Goal: Task Accomplishment & Management: Manage account settings

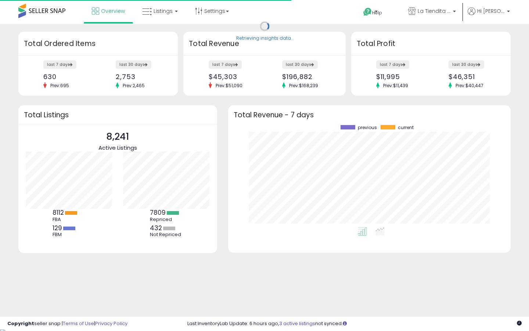
scroll to position [102, 268]
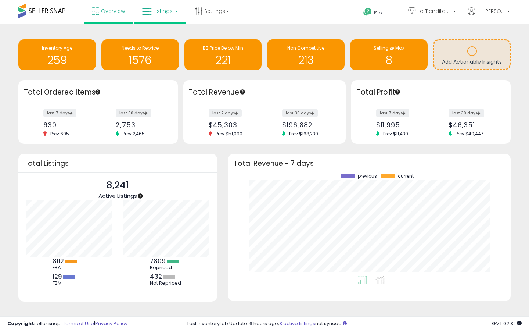
click at [163, 13] on span "Listings" at bounding box center [163, 10] width 19 height 7
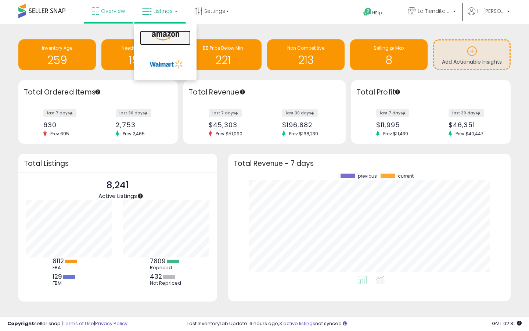
click at [166, 33] on icon at bounding box center [166, 37] width 32 height 10
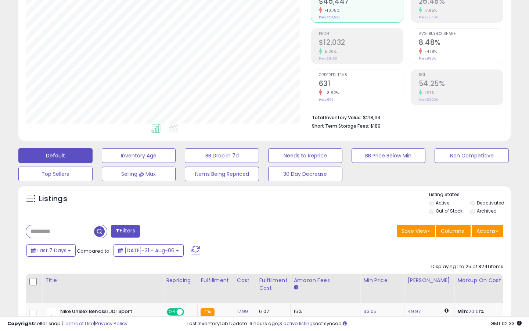
scroll to position [85, 0]
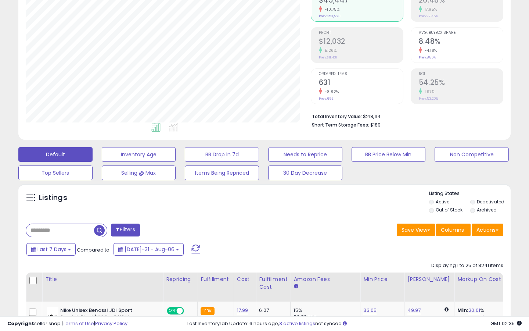
click at [453, 208] on label "Out of Stock" at bounding box center [449, 210] width 27 height 6
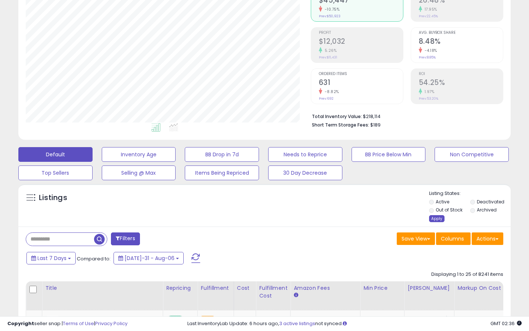
click at [434, 218] on div "Apply" at bounding box center [436, 218] width 15 height 7
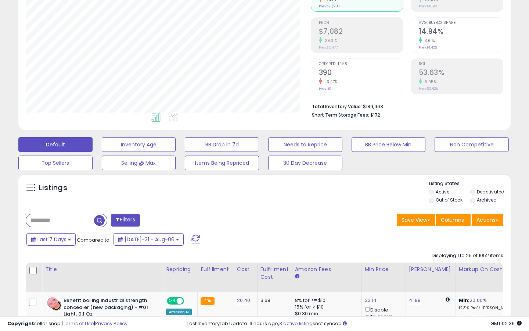
scroll to position [101, 0]
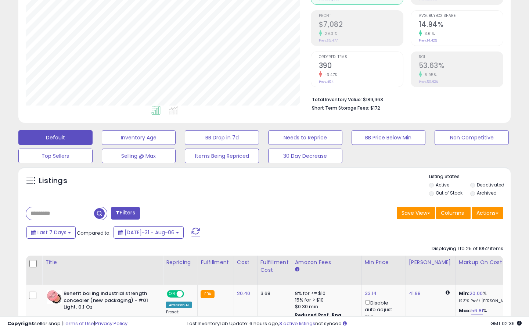
click at [118, 214] on span at bounding box center [118, 212] width 4 height 5
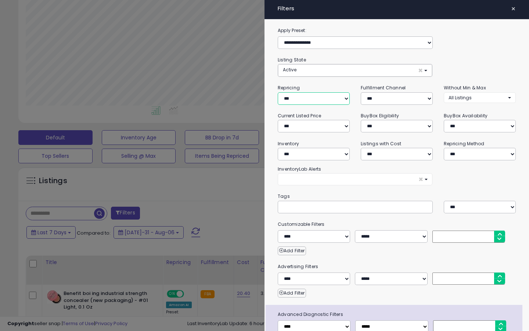
click at [310, 100] on select "**********" at bounding box center [314, 98] width 72 height 13
select select "***"
click at [278, 92] on select "**********" at bounding box center [314, 98] width 72 height 13
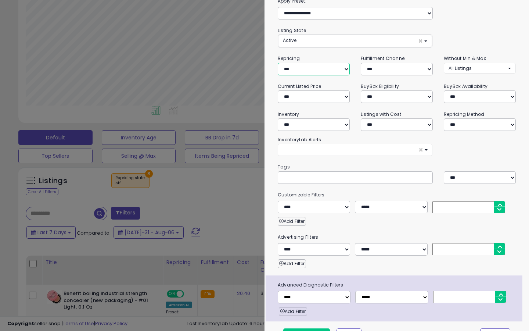
scroll to position [47, 0]
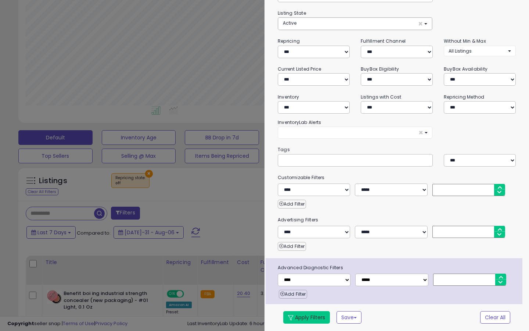
click at [319, 315] on button "Apply Filters" at bounding box center [306, 317] width 47 height 13
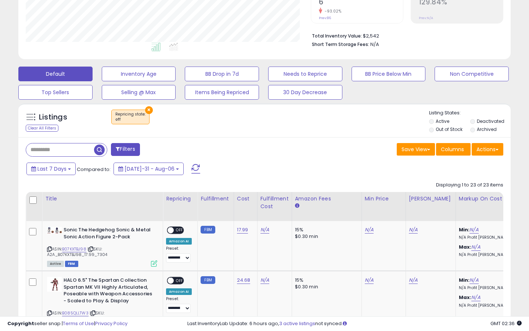
scroll to position [222, 0]
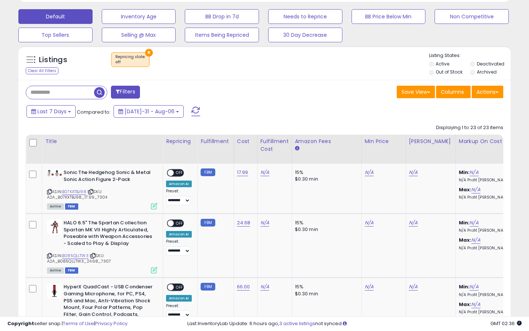
click at [296, 99] on div "Save View Save As New View Update Current View Columns Actions Import Import Wa…" at bounding box center [387, 93] width 245 height 14
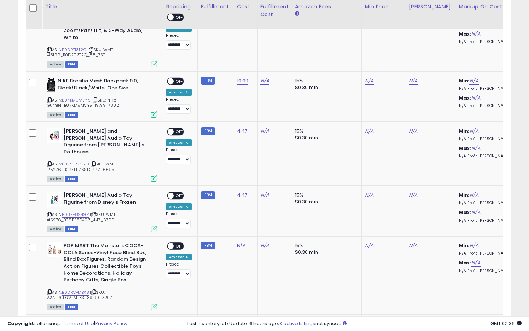
scroll to position [1502, 0]
